Goal: Find specific page/section: Find specific page/section

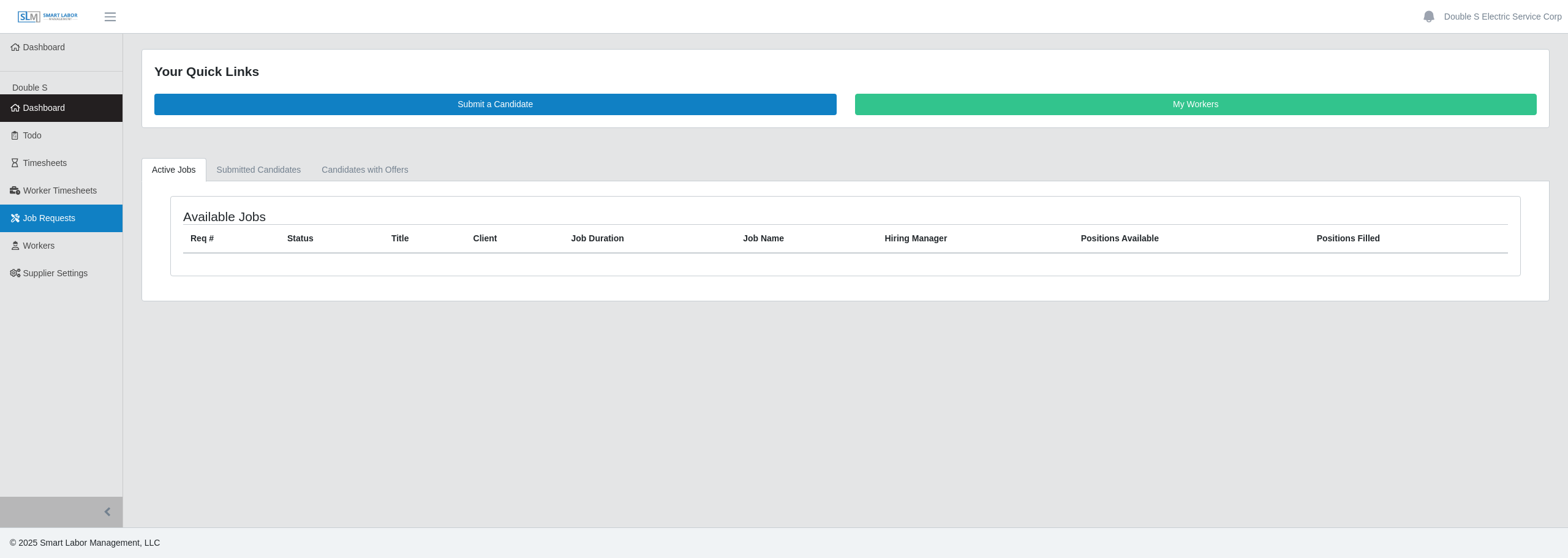
click at [53, 224] on link "Job Requests" at bounding box center [61, 218] width 122 height 28
click at [42, 245] on span "Workers" at bounding box center [39, 245] width 32 height 10
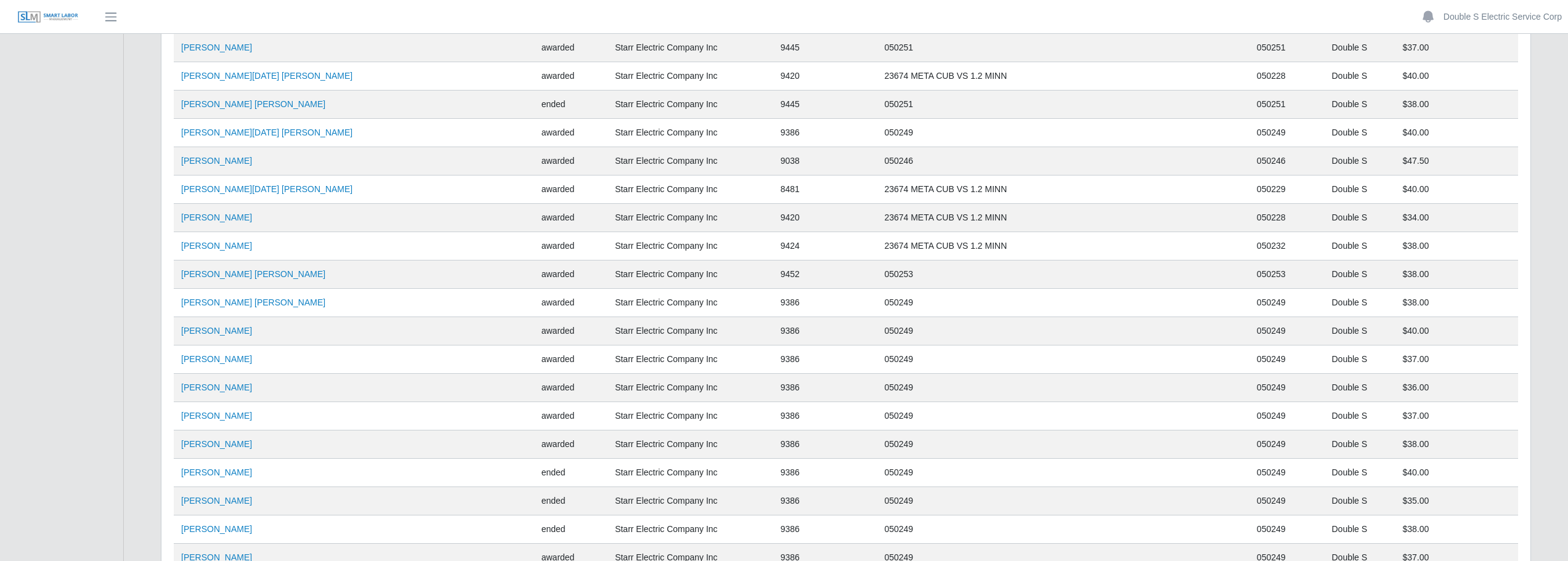
scroll to position [69353, 0]
